Goal: Transaction & Acquisition: Book appointment/travel/reservation

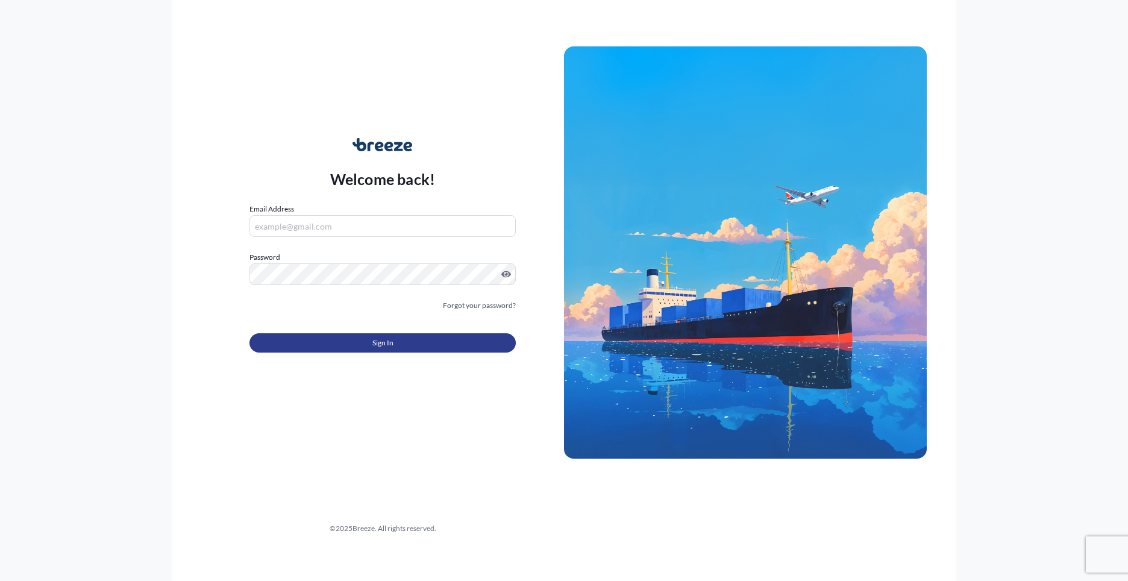
type input "[PERSON_NAME][EMAIL_ADDRESS][PERSON_NAME][DOMAIN_NAME]"
click at [373, 347] on span "Sign In" at bounding box center [382, 343] width 21 height 12
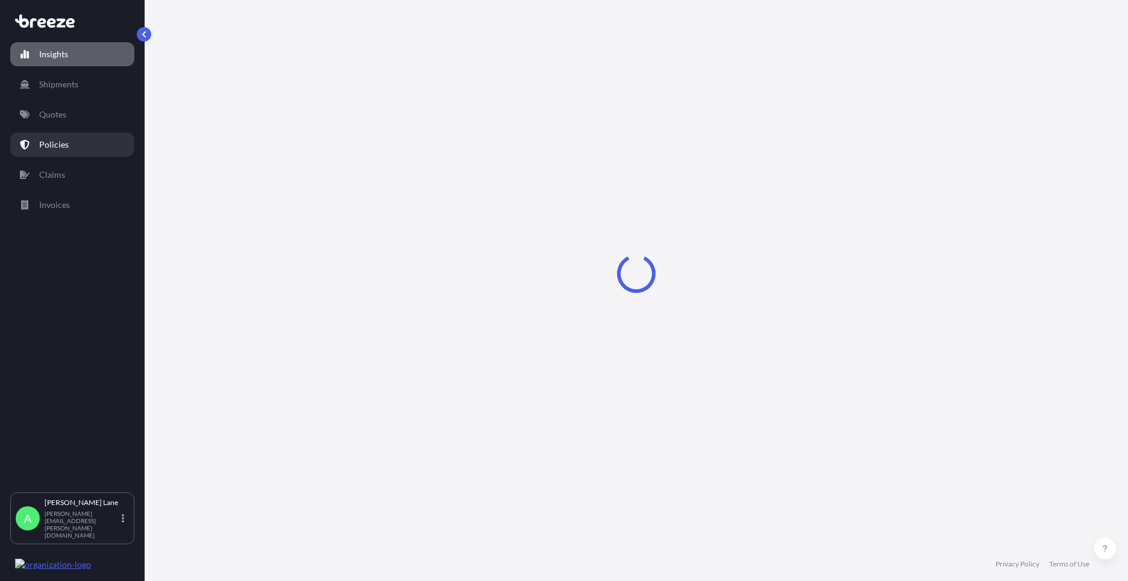
click at [64, 115] on p "Quotes" at bounding box center [52, 114] width 27 height 12
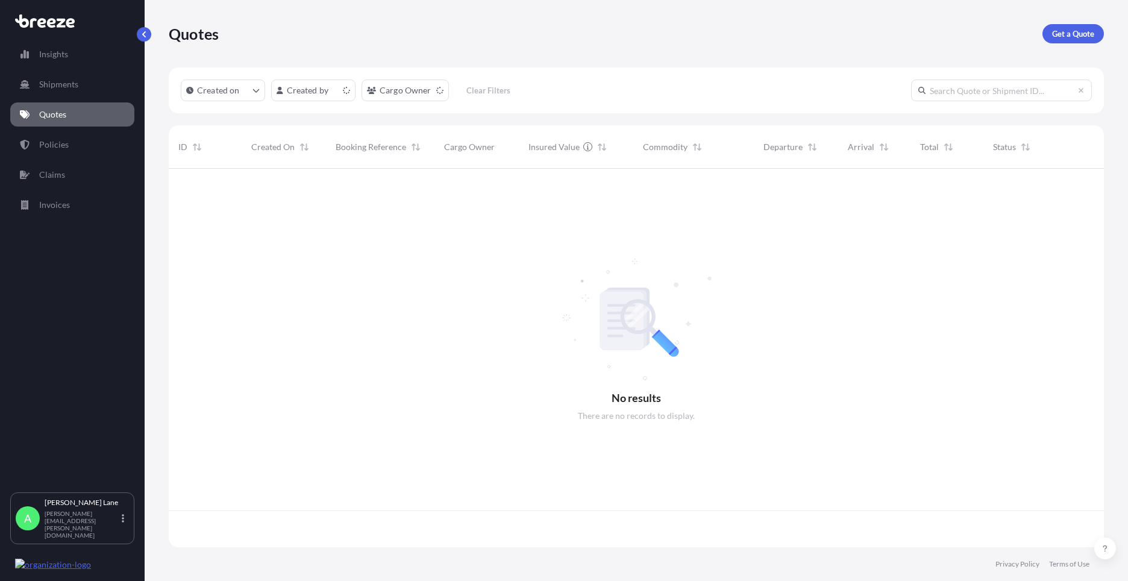
scroll to position [376, 926]
click at [1087, 31] on p "Get a Quote" at bounding box center [1073, 34] width 42 height 12
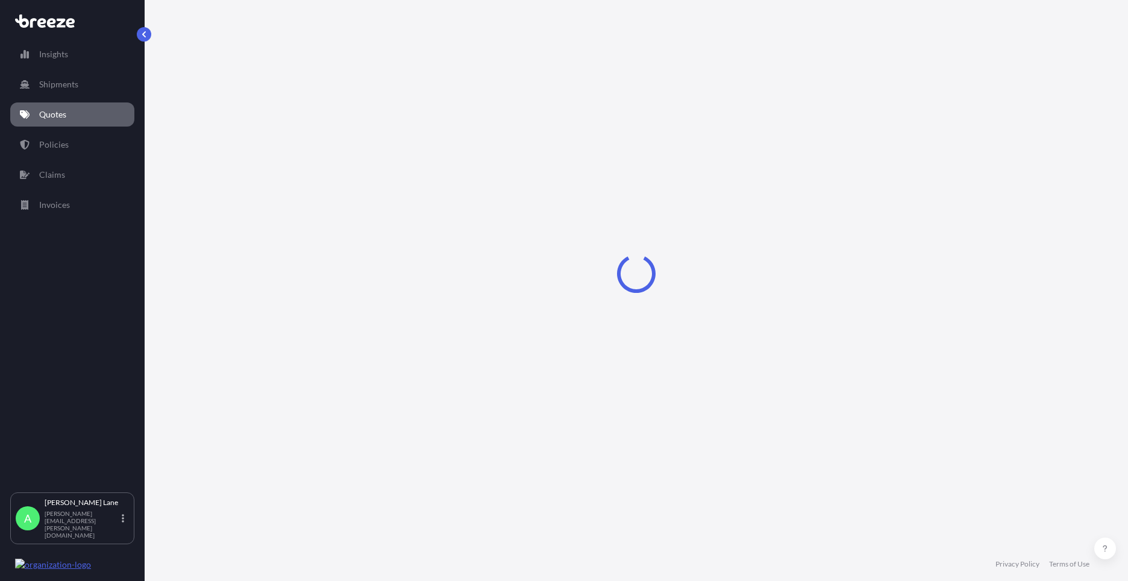
select select "Road"
select select "1"
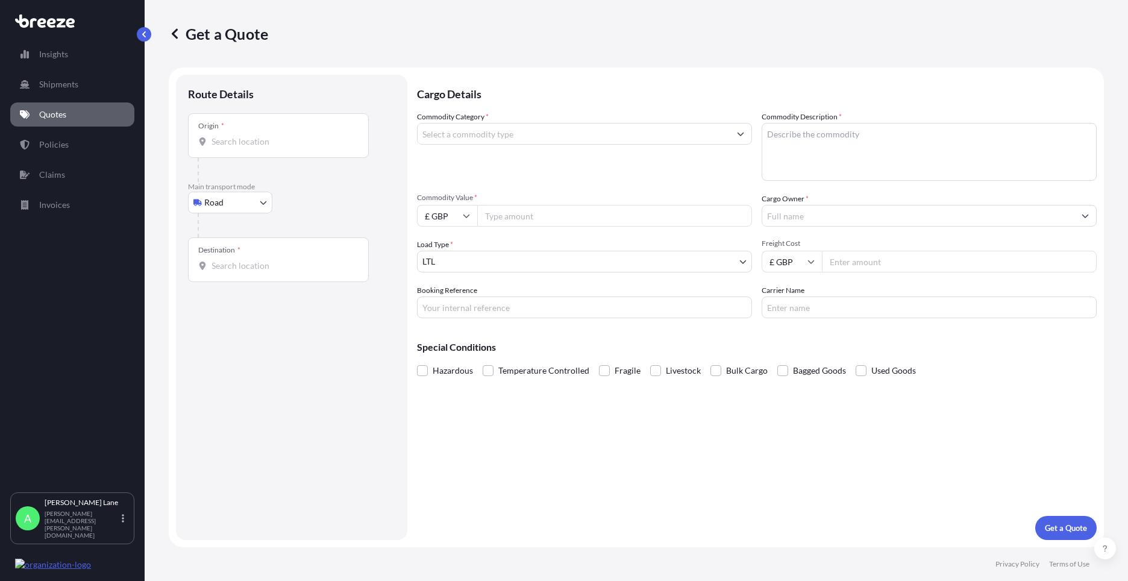
click at [238, 210] on body "Insights Shipments Quotes Policies Claims Invoices A [PERSON_NAME] [PERSON_NAME…" at bounding box center [564, 290] width 1128 height 581
click at [230, 254] on div "Air" at bounding box center [230, 256] width 75 height 22
select select "Air"
click at [284, 153] on div "Place of loading" at bounding box center [278, 140] width 181 height 45
click at [284, 152] on input "Place of loading" at bounding box center [282, 146] width 142 height 12
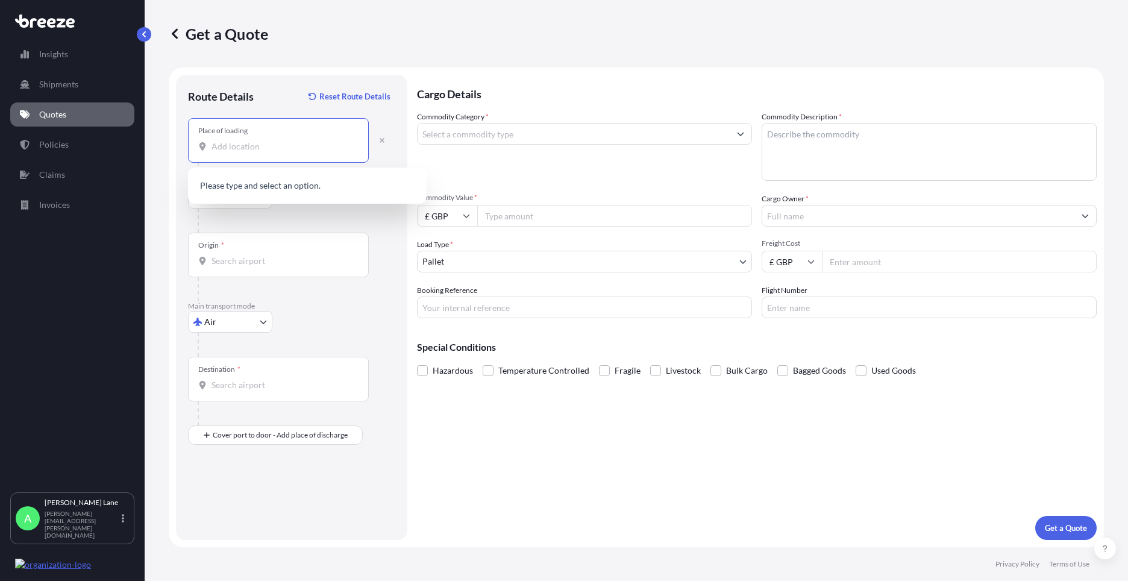
drag, startPoint x: 284, startPoint y: 153, endPoint x: 261, endPoint y: 142, distance: 25.1
click at [261, 142] on input "Place of loading" at bounding box center [282, 146] width 142 height 12
paste input "SG13 7UB"
type input "[STREET_ADDRESS]"
click at [270, 250] on div "Origin *" at bounding box center [278, 255] width 181 height 45
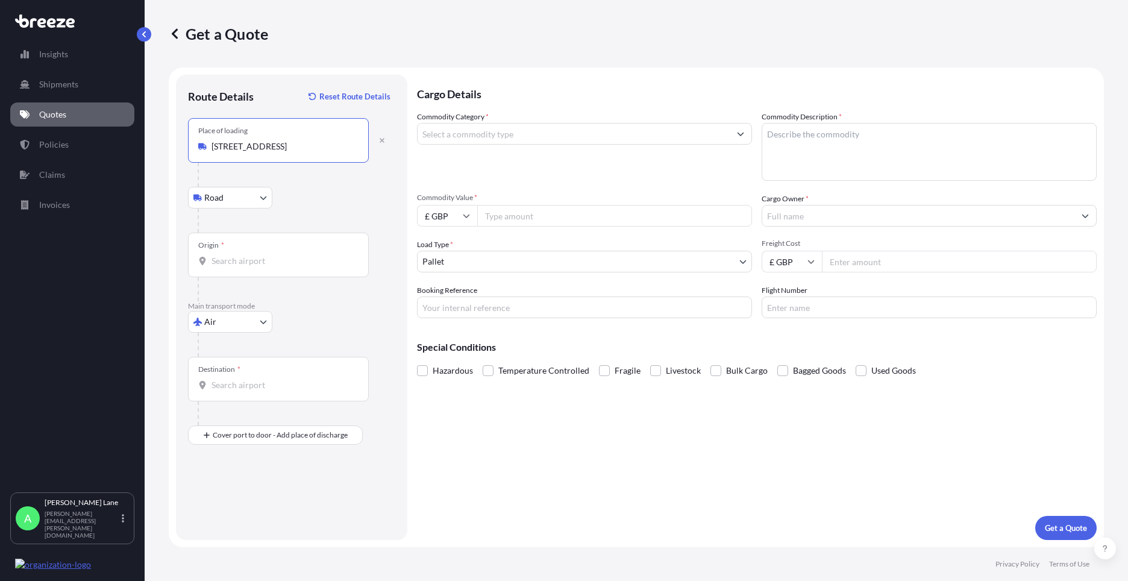
click at [270, 255] on input "Origin *" at bounding box center [282, 261] width 142 height 12
type input "GBSTN - Stansted Apt/[GEOGRAPHIC_DATA], [GEOGRAPHIC_DATA]"
click at [260, 394] on div "Destination *" at bounding box center [278, 379] width 181 height 45
click at [260, 391] on input "Destination *" at bounding box center [282, 385] width 142 height 12
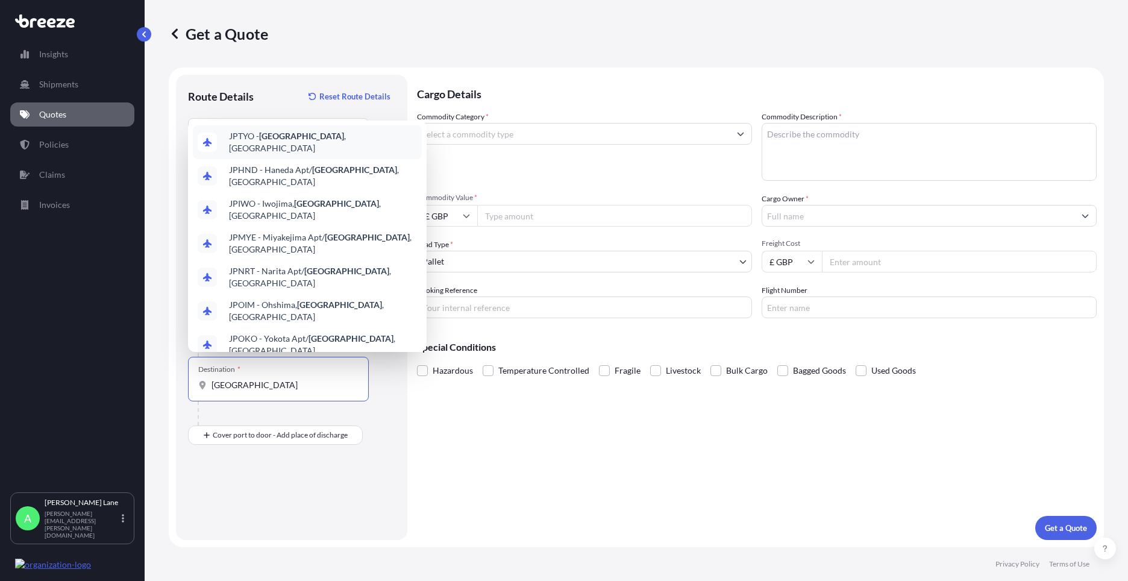
click at [299, 154] on span "JPTYO - [GEOGRAPHIC_DATA] , [GEOGRAPHIC_DATA]" at bounding box center [323, 142] width 188 height 24
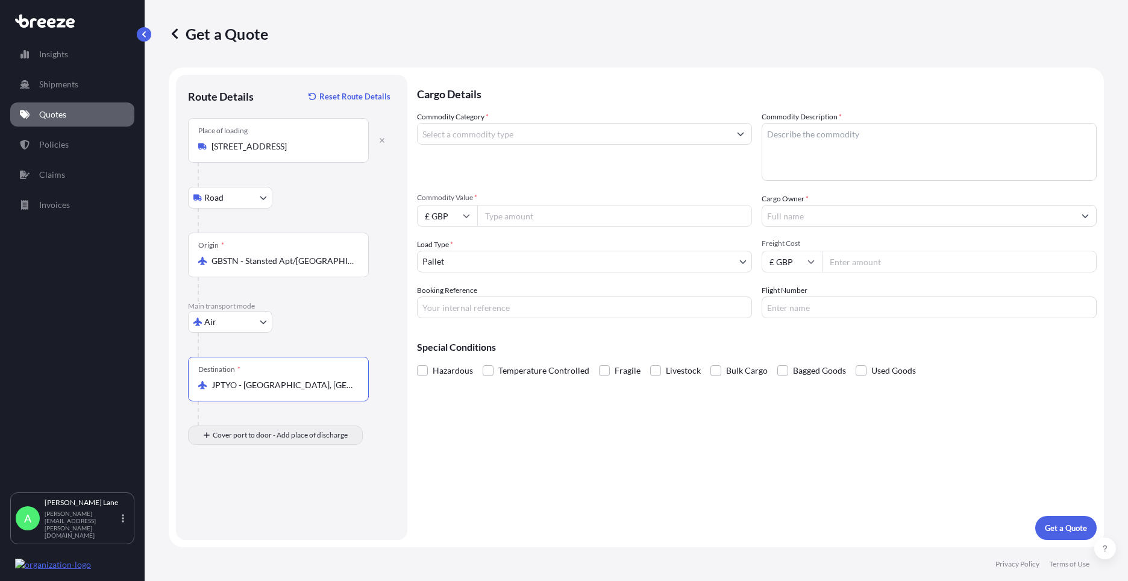
type input "JPTYO - [GEOGRAPHIC_DATA], [GEOGRAPHIC_DATA]"
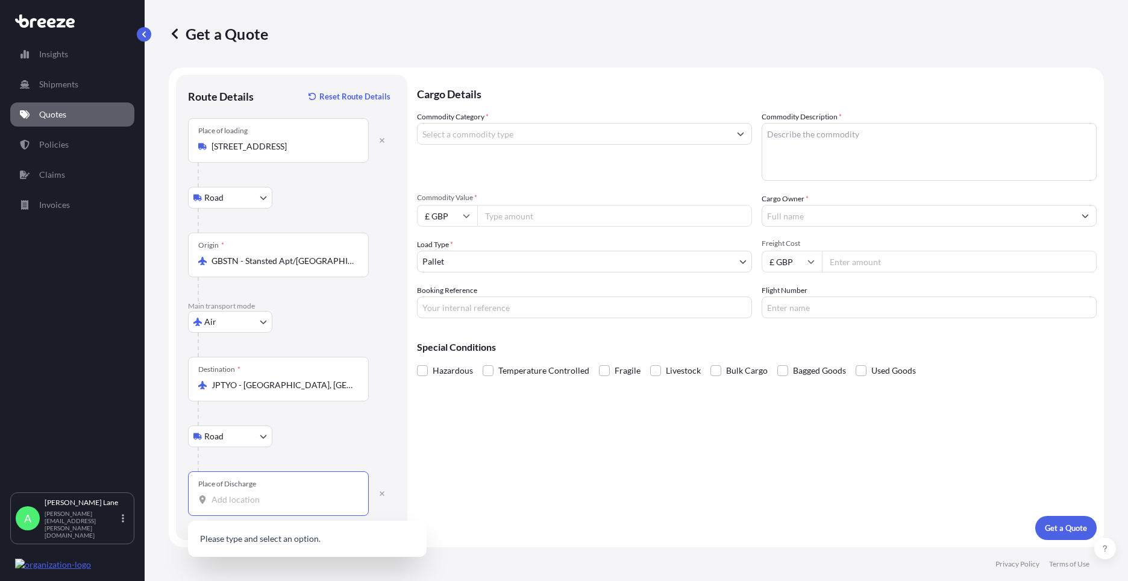
paste input "341-0044"
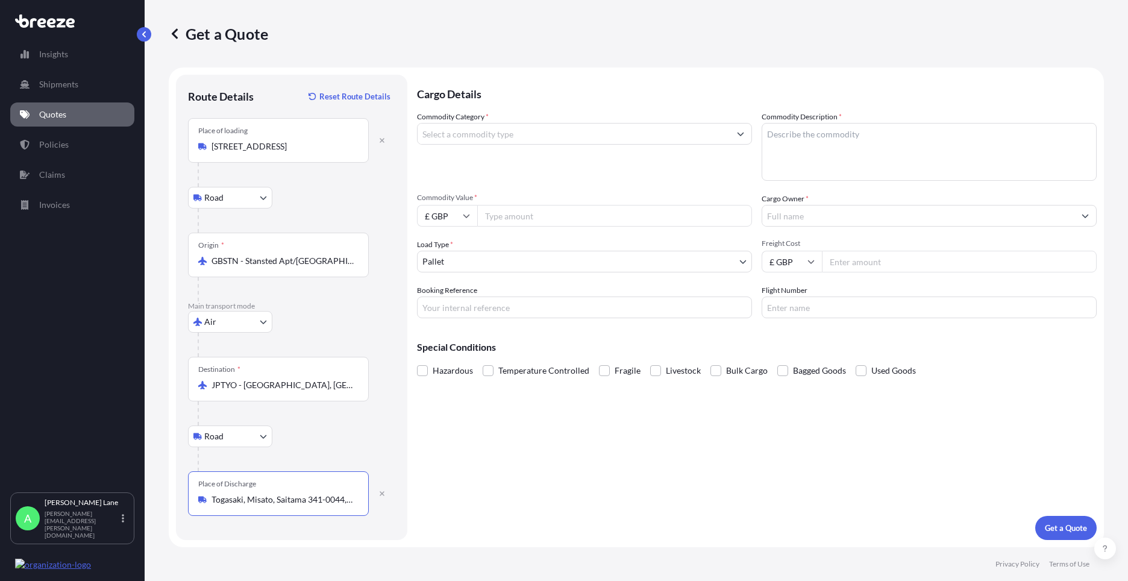
type input "Togasaki, Misato, Saitama 341-0044, [GEOGRAPHIC_DATA]"
click at [502, 139] on input "Commodity Category *" at bounding box center [573, 134] width 312 height 22
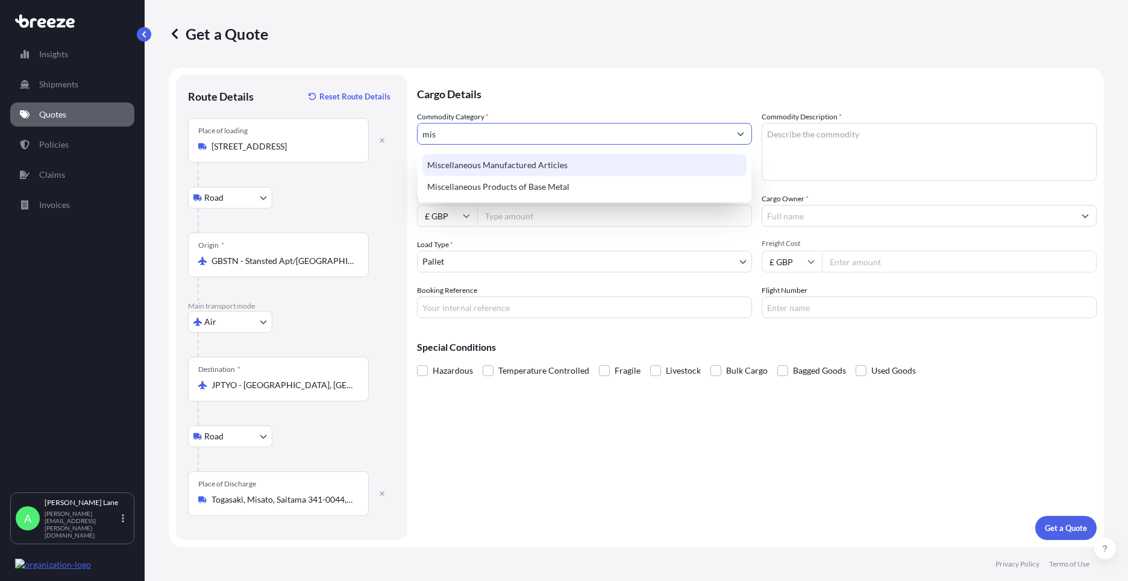
click at [498, 160] on div "Miscellaneous Manufactured Articles" at bounding box center [584, 165] width 324 height 22
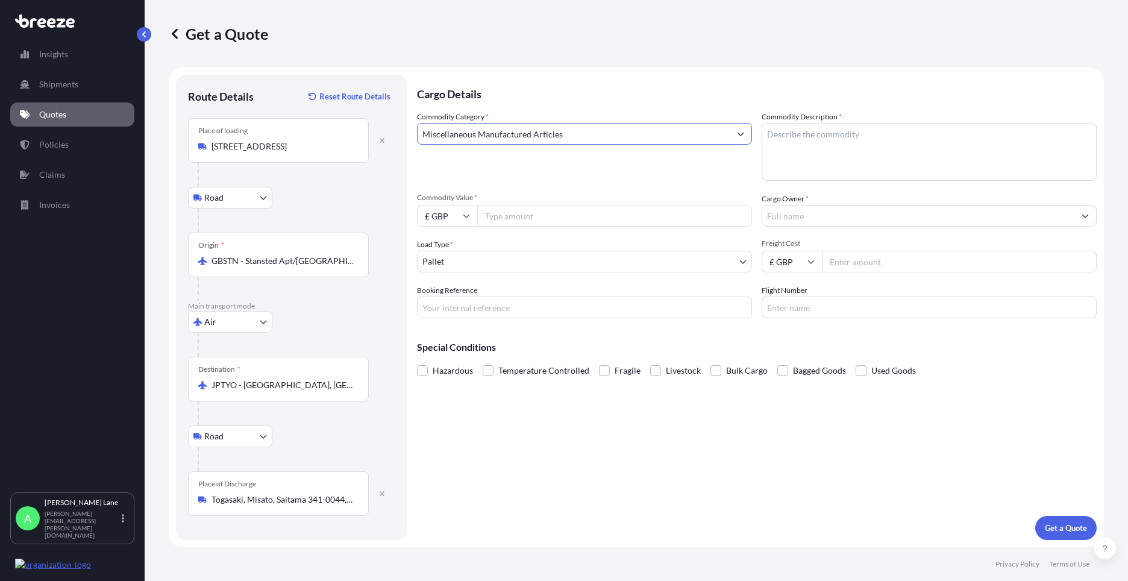
type input "Miscellaneous Manufactured Articles"
drag, startPoint x: 502, startPoint y: 220, endPoint x: 501, endPoint y: 239, distance: 19.3
click at [503, 220] on input "Commodity Value *" at bounding box center [614, 216] width 275 height 22
type input "4872"
click at [452, 311] on input "Booking Reference" at bounding box center [584, 307] width 335 height 22
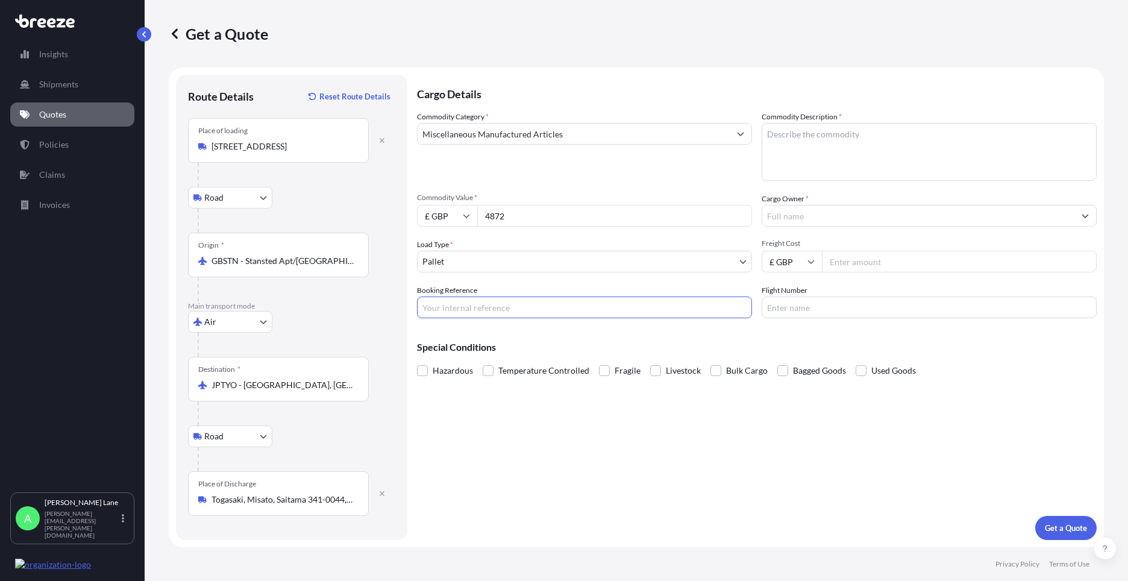
paste input "1892900"
type input "1892900"
click at [775, 161] on textarea "Commodity Description *" at bounding box center [928, 152] width 335 height 58
type textarea "a"
drag, startPoint x: 822, startPoint y: 137, endPoint x: 756, endPoint y: 135, distance: 65.7
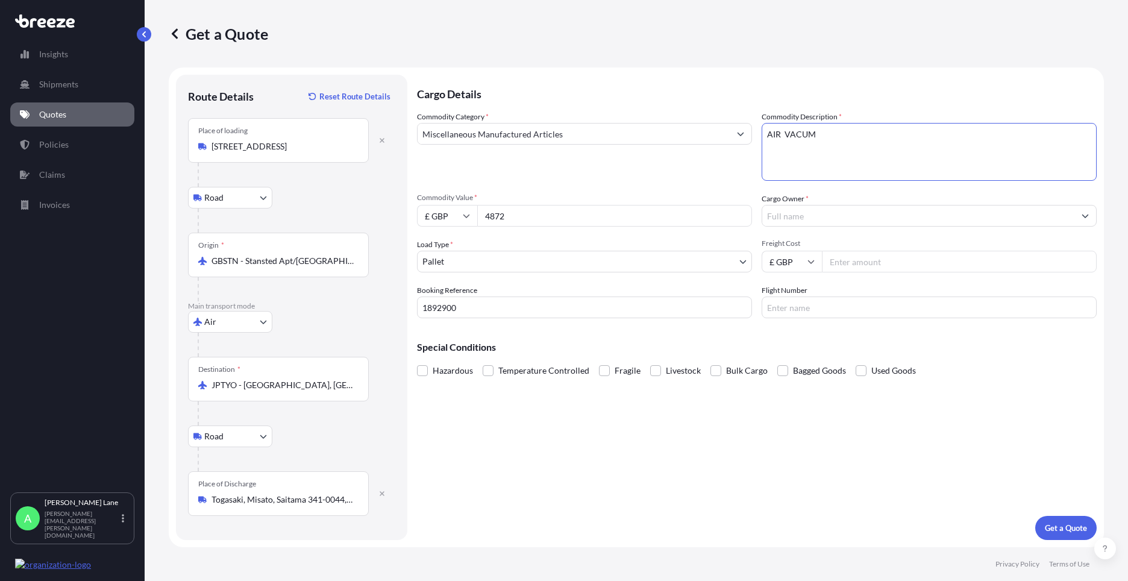
click at [756, 135] on div "Commodity Category * Miscellaneous Manufactured Articles Commodity Description …" at bounding box center [756, 214] width 679 height 207
paste textarea "ir or vacuum pumps"
click at [786, 133] on textarea "Air or vacuum pumps" at bounding box center [928, 152] width 335 height 58
type textarea "Air , vacuum pumps"
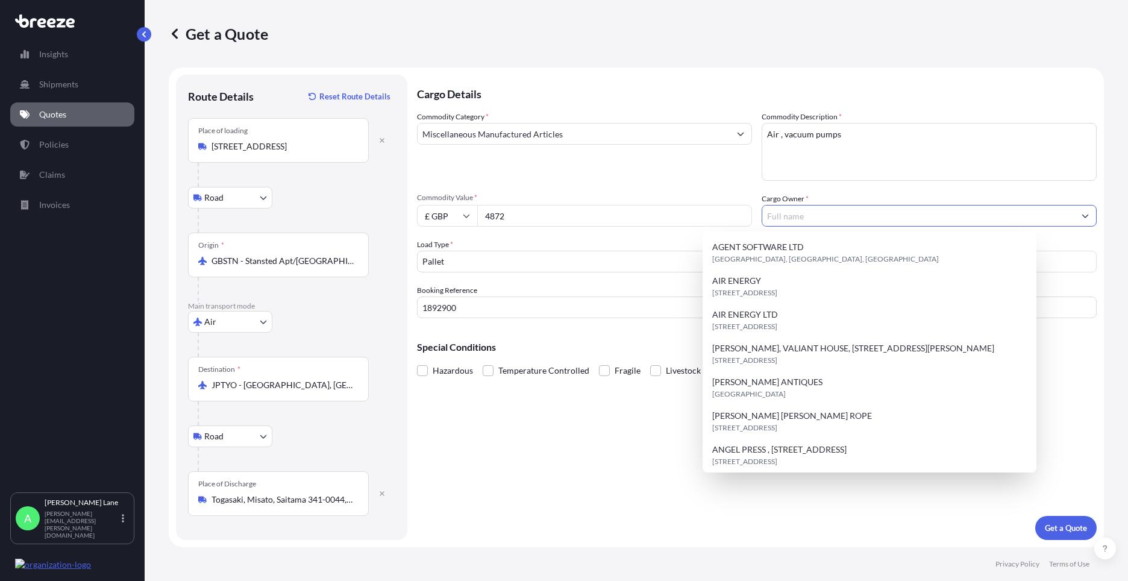
click at [775, 218] on input "Cargo Owner *" at bounding box center [918, 216] width 312 height 22
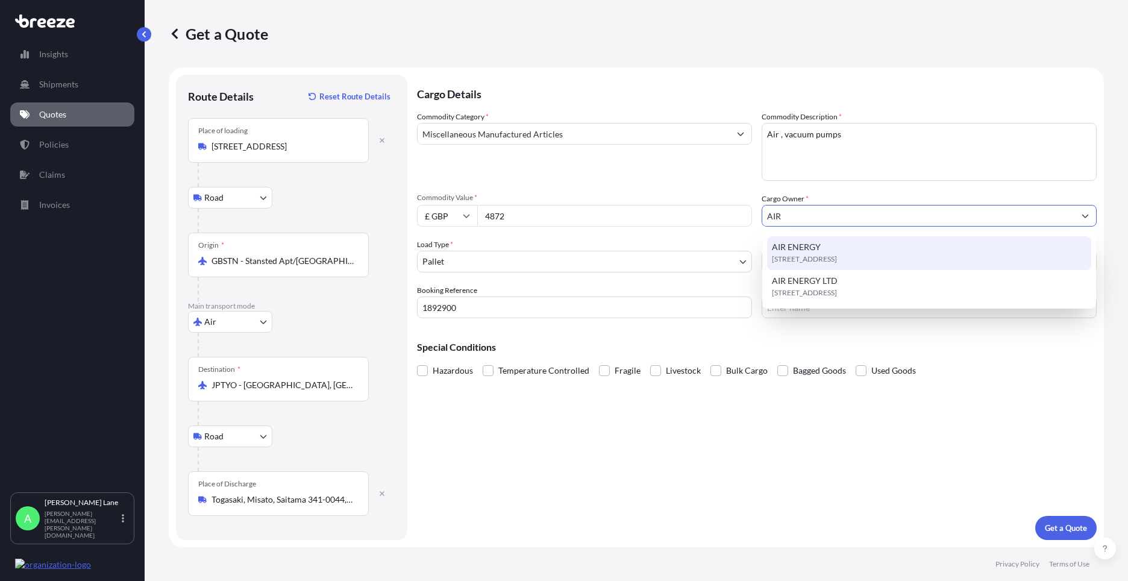
click at [796, 249] on span "AIR ENERGY" at bounding box center [796, 247] width 49 height 12
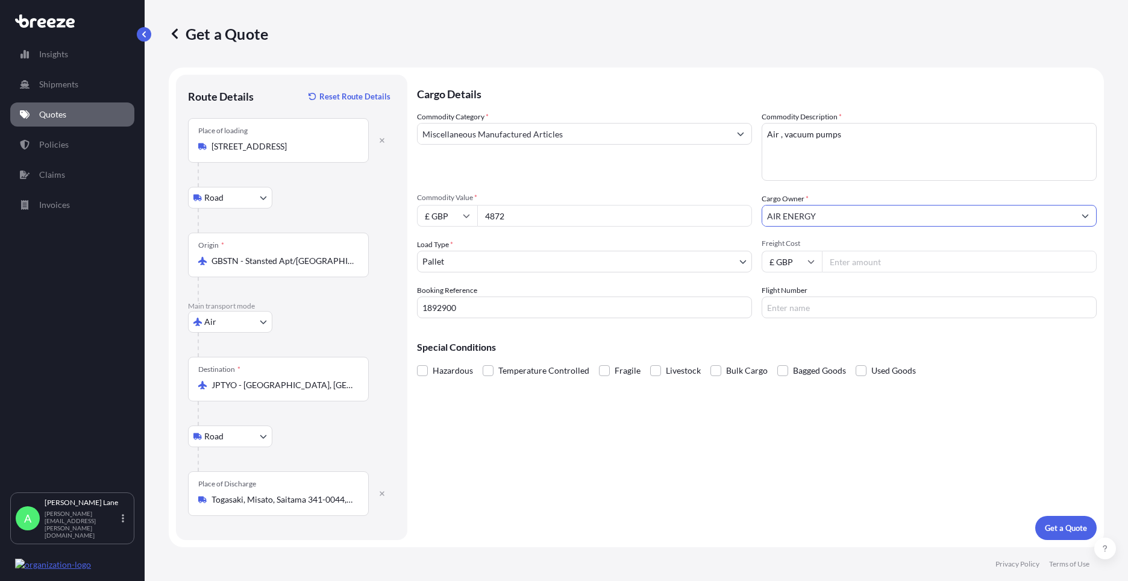
type input "AIR ENERGY"
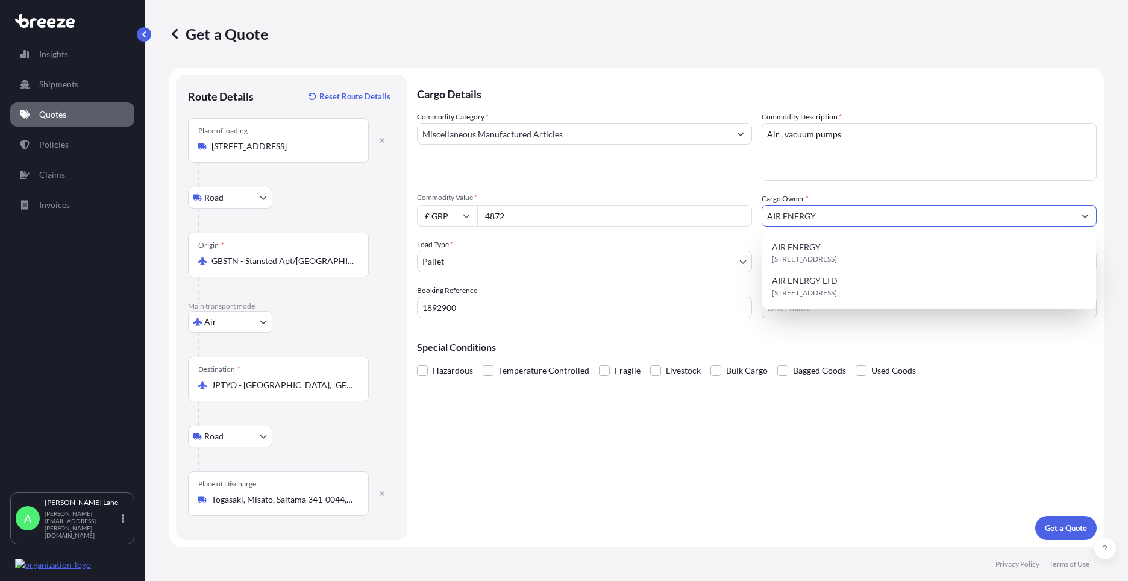
click at [641, 449] on div "Cargo Details Commodity Category * Miscellaneous Manufactured Articles Commodit…" at bounding box center [756, 307] width 679 height 465
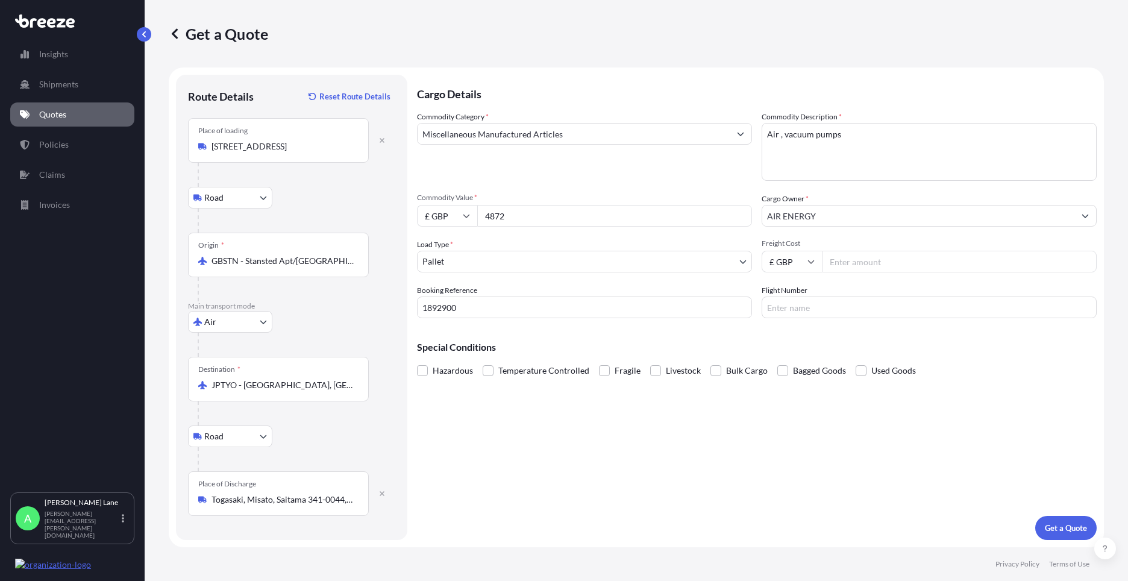
click at [848, 265] on input "Freight Cost" at bounding box center [959, 262] width 275 height 22
type input "1887.57"
click at [778, 312] on input "Flight Number" at bounding box center [928, 307] width 335 height 22
type input "FEDEX"
click at [691, 421] on div "Cargo Details Commodity Category * Miscellaneous Manufactured Articles Commodit…" at bounding box center [756, 307] width 679 height 465
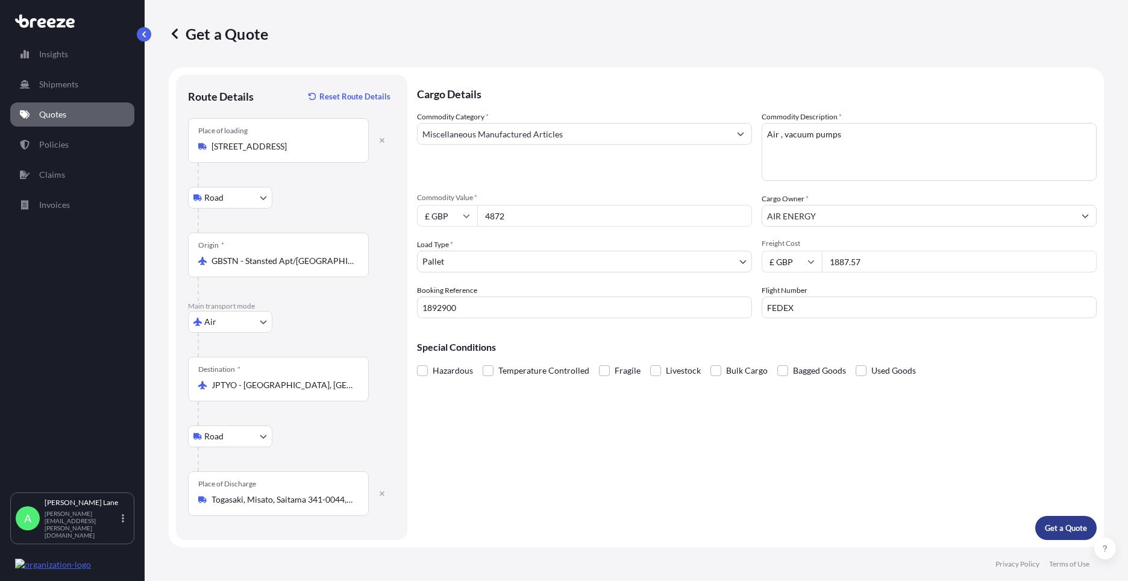
click at [1053, 534] on button "Get a Quote" at bounding box center [1065, 528] width 61 height 24
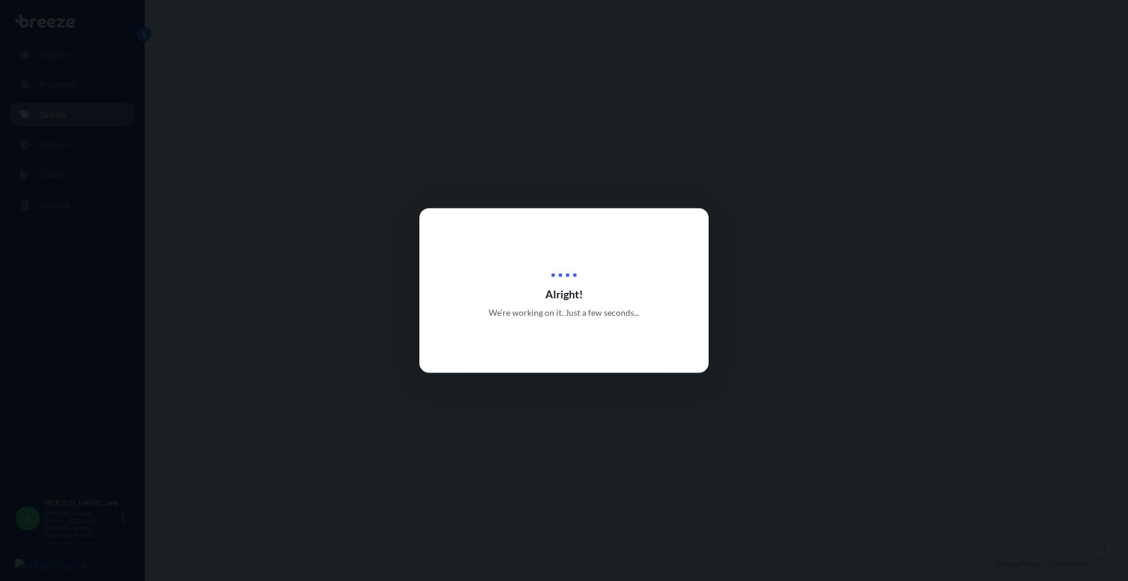
select select "Road"
select select "Air"
select select "Road"
select select "1"
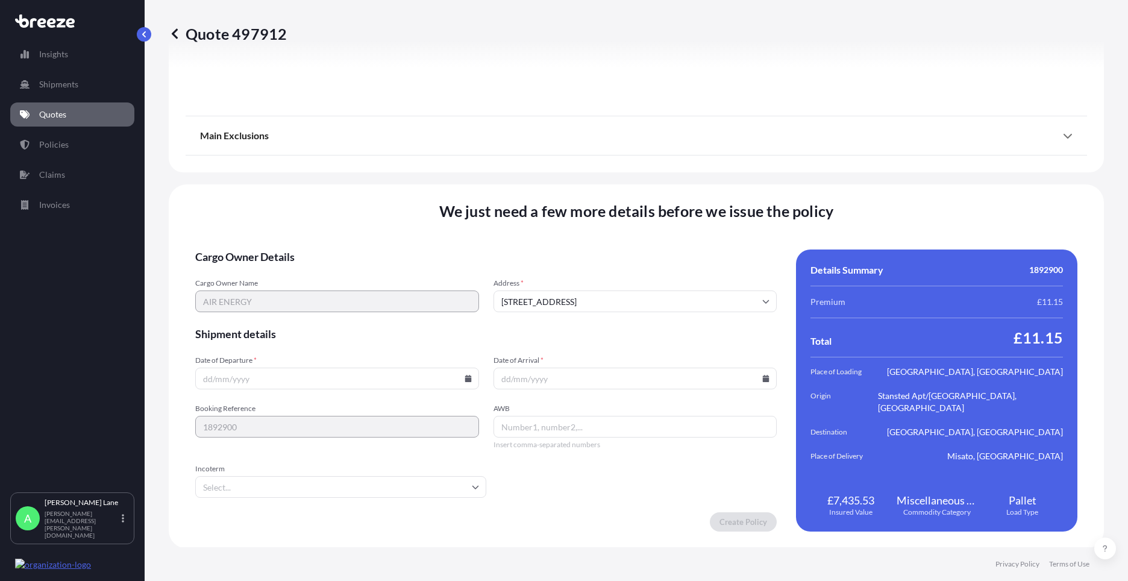
scroll to position [1570, 0]
click at [464, 377] on icon at bounding box center [467, 376] width 7 height 7
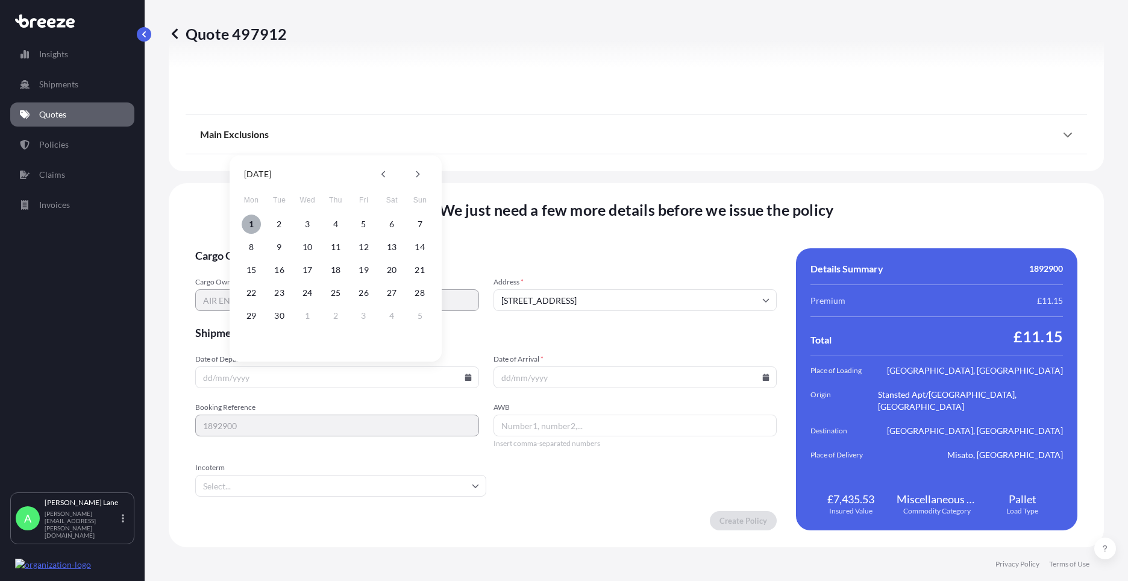
click at [251, 221] on button "1" at bounding box center [251, 223] width 19 height 19
type input "[DATE]"
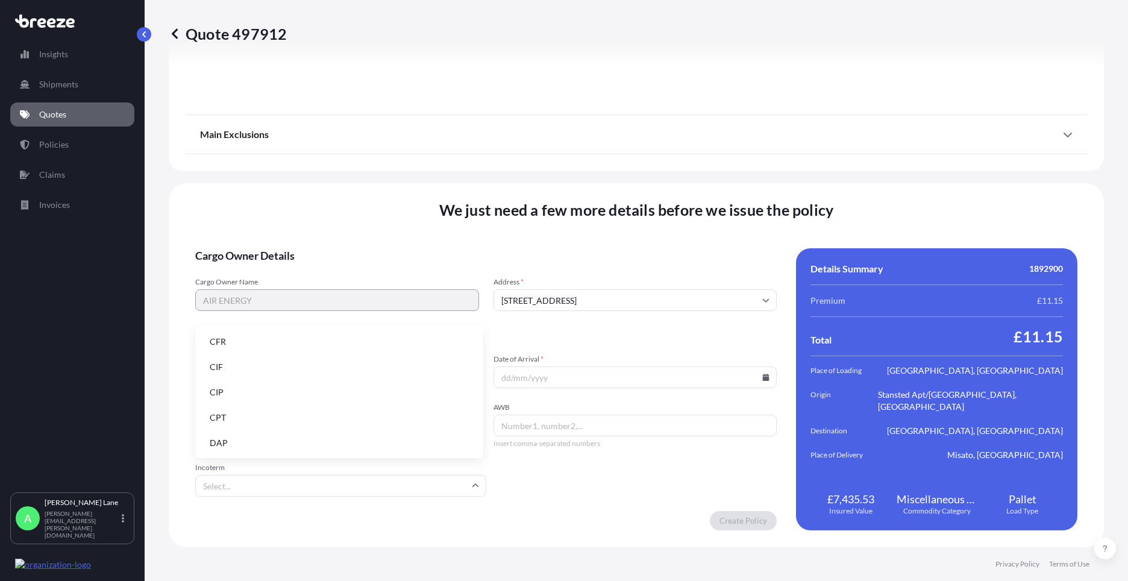
click at [314, 482] on input "Incoterm" at bounding box center [340, 486] width 291 height 22
click at [296, 443] on li "DAP" at bounding box center [339, 442] width 278 height 23
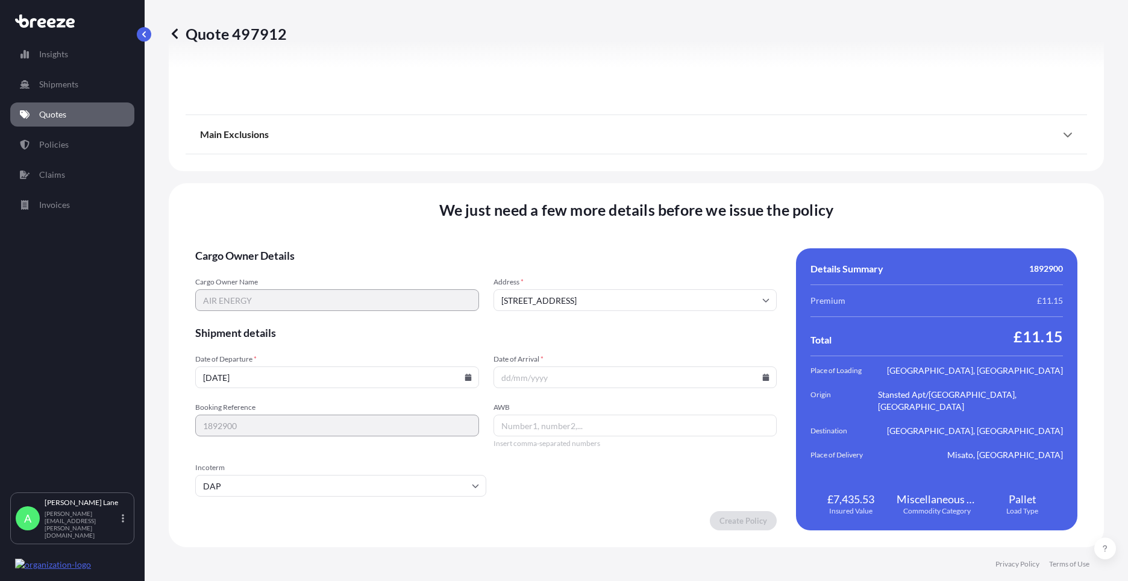
paste input "884007168546"
type input "884007168546"
click at [762, 373] on icon at bounding box center [765, 376] width 7 height 7
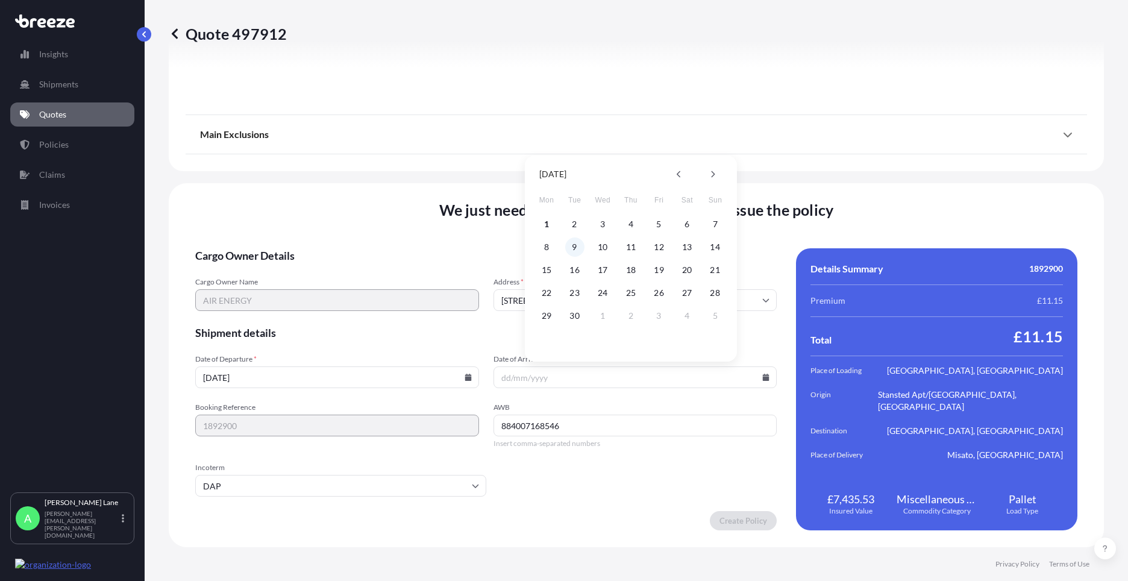
click at [574, 245] on button "9" at bounding box center [574, 246] width 19 height 19
type input "[DATE]"
